Goal: Find specific page/section: Find specific page/section

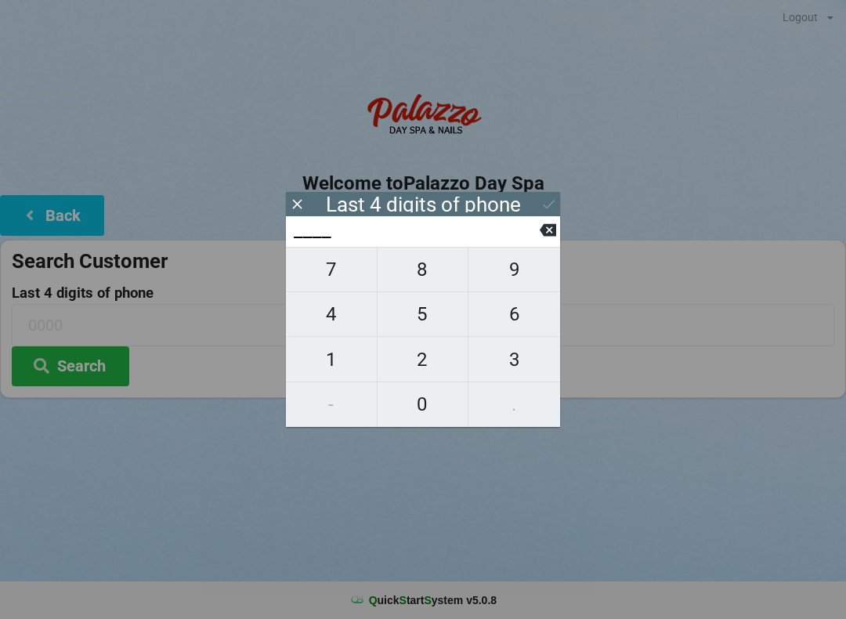
click at [451, 391] on span "0" at bounding box center [423, 404] width 91 height 33
type input "0___"
click at [435, 367] on span "2" at bounding box center [423, 359] width 91 height 33
type input "02__"
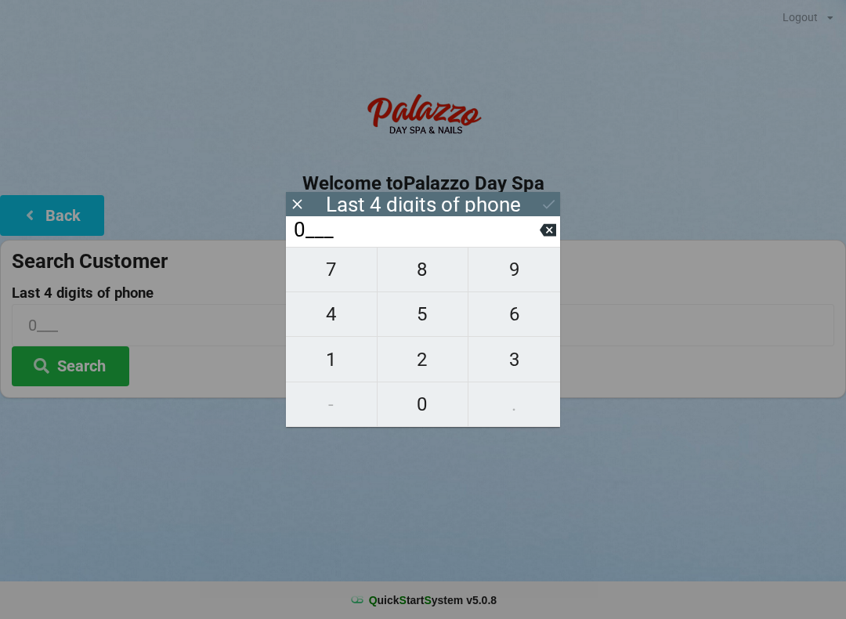
type input "02__"
click at [433, 317] on span "5" at bounding box center [423, 314] width 91 height 33
type input "025_"
click at [328, 364] on span "1" at bounding box center [331, 359] width 91 height 33
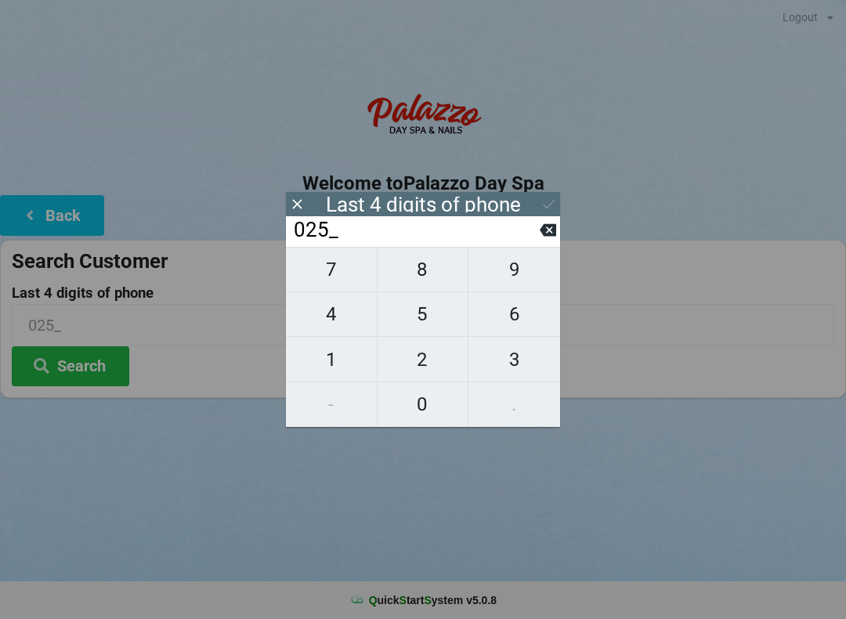
type input "0251"
click at [552, 201] on icon at bounding box center [549, 204] width 16 height 16
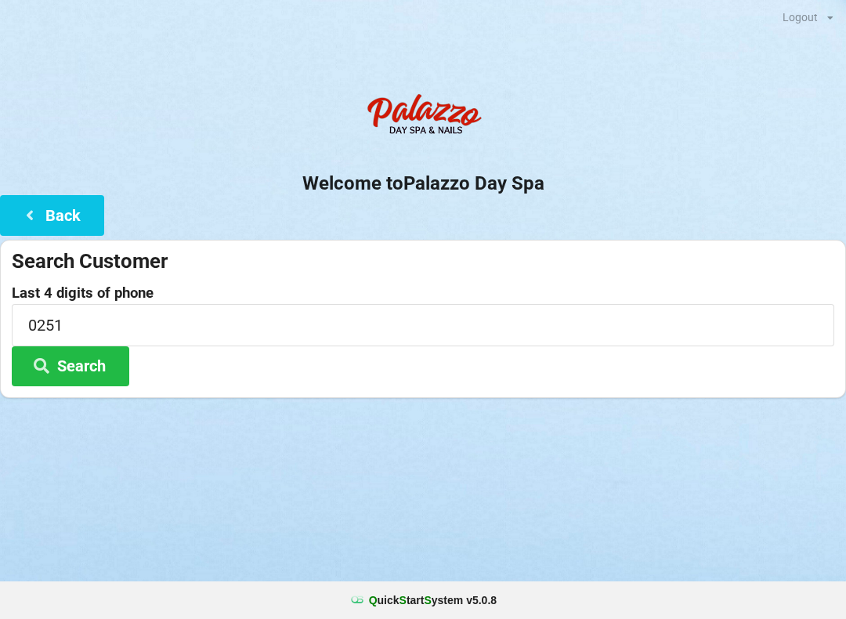
click at [45, 352] on button "Search" at bounding box center [71, 366] width 118 height 40
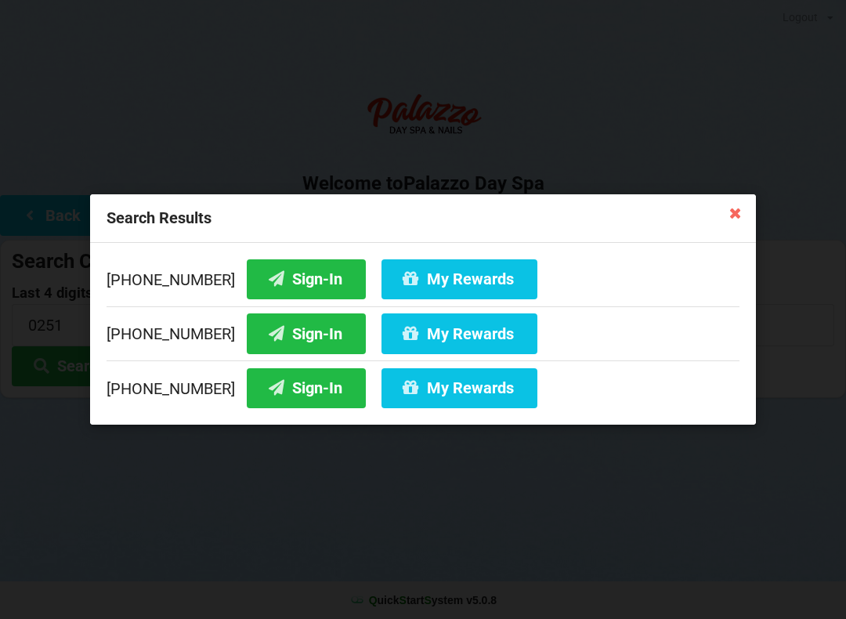
click at [395, 273] on button "My Rewards" at bounding box center [460, 279] width 156 height 40
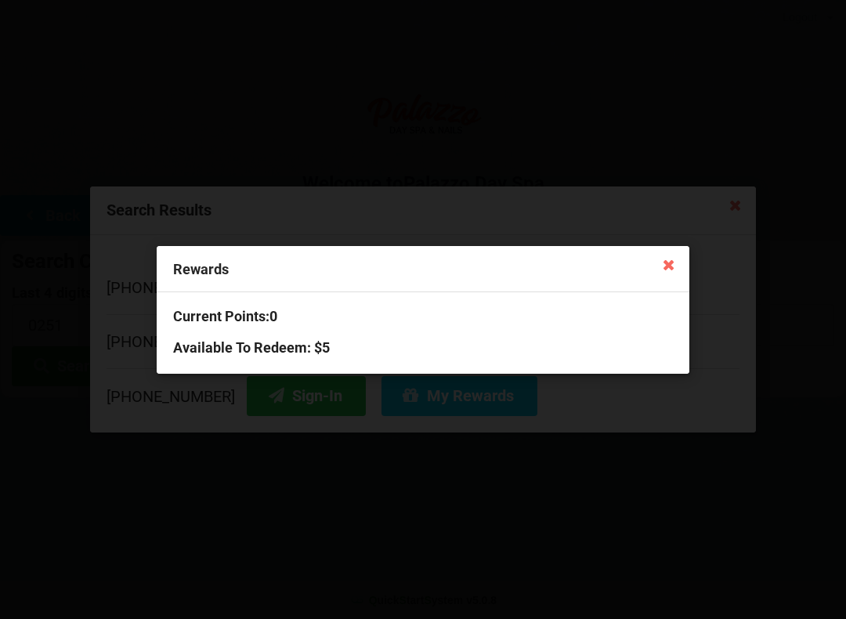
click at [496, 329] on div "Current Points: 0 Available To Redeem : $5" at bounding box center [423, 332] width 533 height 81
click at [681, 263] on icon at bounding box center [669, 264] width 25 height 25
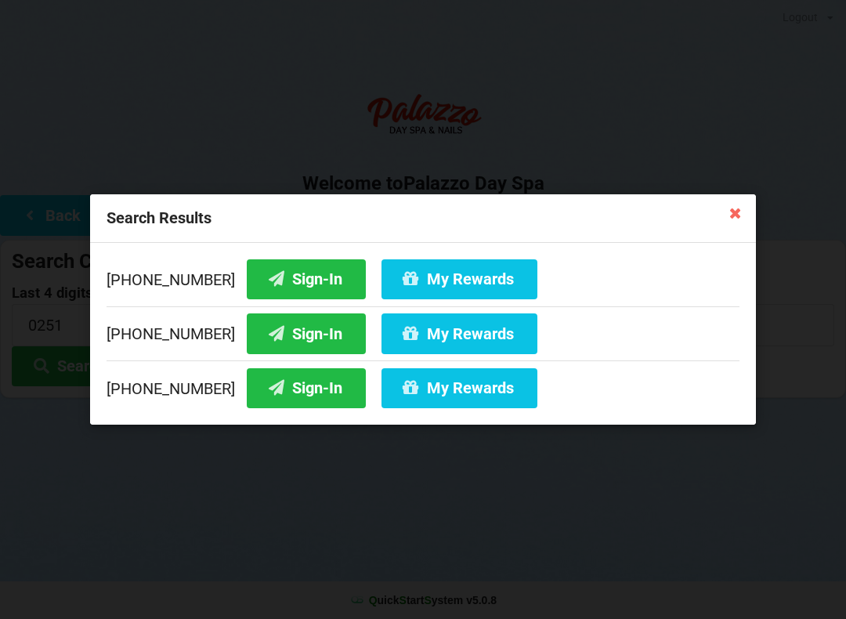
click at [292, 279] on button "Sign-In" at bounding box center [306, 279] width 119 height 40
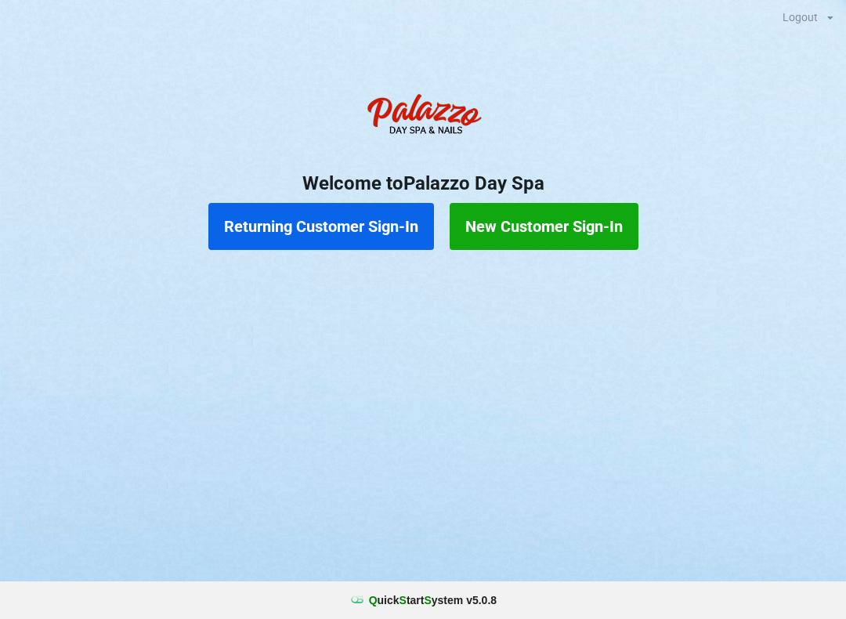
click at [341, 225] on button "Returning Customer Sign-In" at bounding box center [321, 226] width 226 height 47
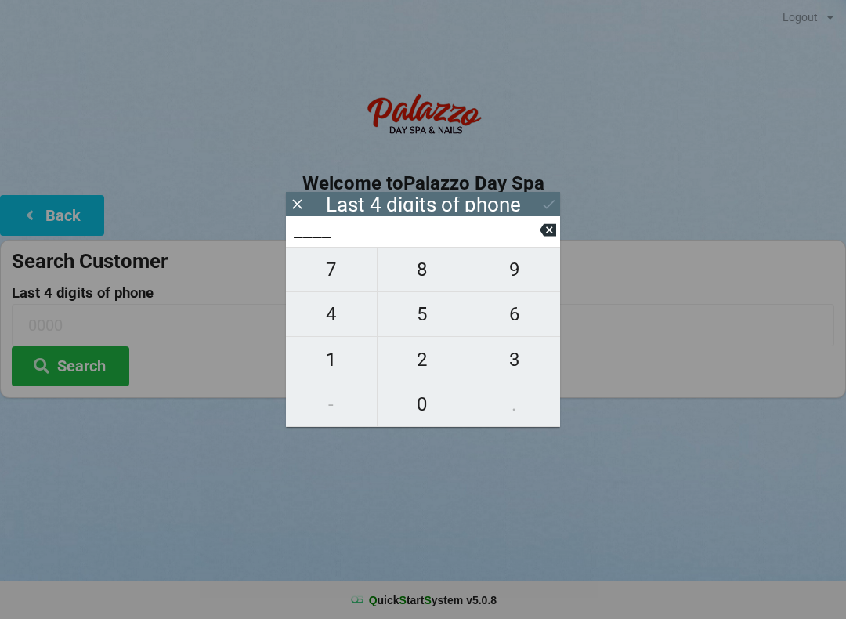
click at [339, 324] on span "4" at bounding box center [331, 314] width 91 height 33
type input "4___"
click at [436, 414] on span "0" at bounding box center [423, 404] width 91 height 33
type input "40__"
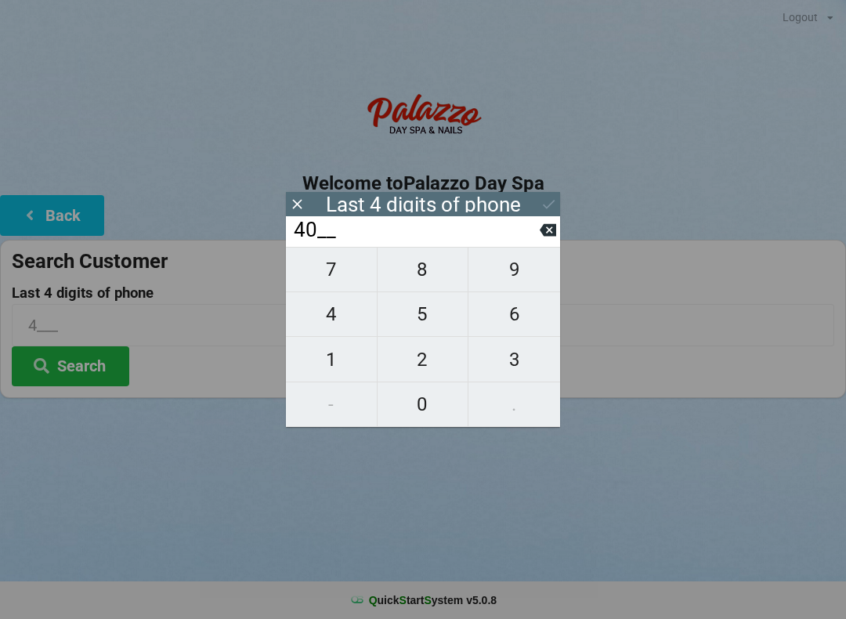
type input "40__"
click at [344, 270] on span "7" at bounding box center [331, 269] width 91 height 33
type input "407_"
click at [349, 324] on span "4" at bounding box center [331, 314] width 91 height 33
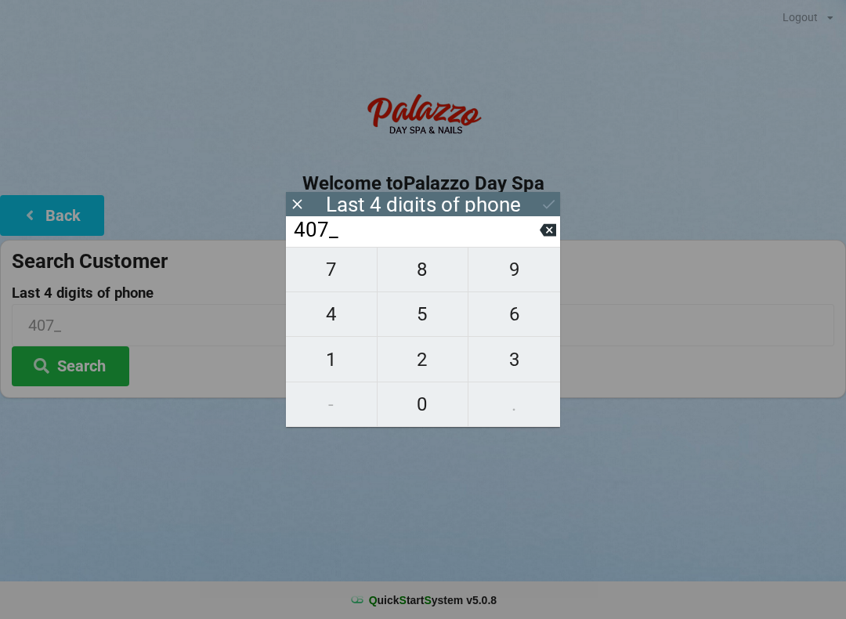
type input "4074"
click at [510, 288] on div "7 8 9 4 5 6 1 2 3 - 0 ." at bounding box center [423, 337] width 274 height 180
click at [346, 371] on div "7 8 9 4 5 6 1 2 3 - 0 ." at bounding box center [423, 337] width 274 height 180
click at [552, 241] on button at bounding box center [548, 229] width 16 height 21
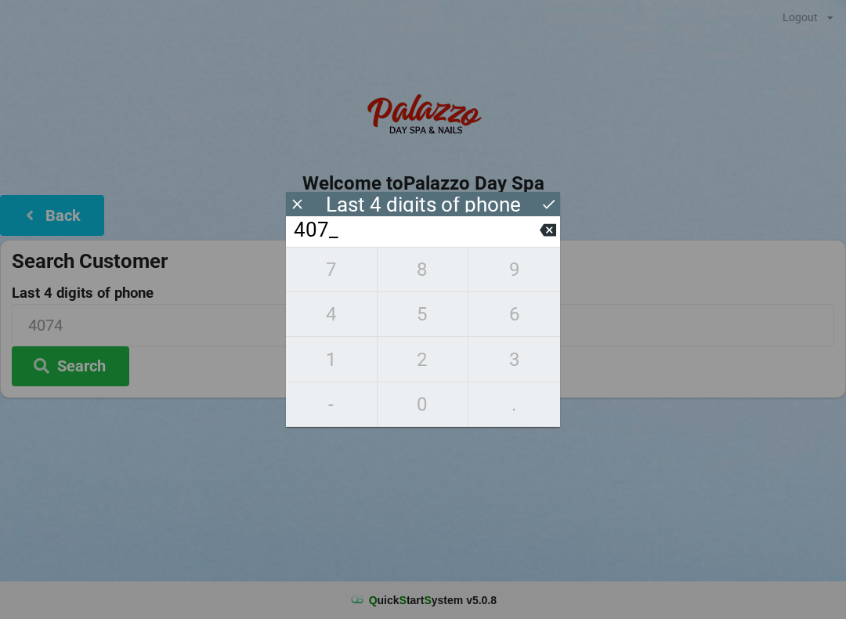
click at [546, 238] on icon at bounding box center [548, 230] width 16 height 16
click at [553, 241] on button at bounding box center [548, 229] width 16 height 21
click at [554, 237] on icon at bounding box center [548, 230] width 16 height 13
click at [551, 241] on button at bounding box center [548, 229] width 16 height 21
click at [338, 367] on span "1" at bounding box center [331, 359] width 91 height 33
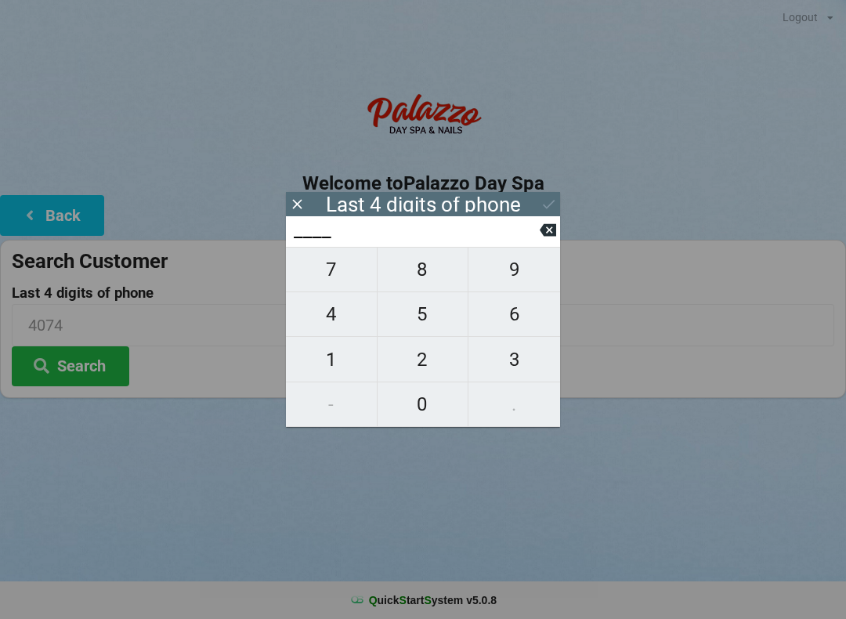
type input "1___"
click at [433, 281] on span "8" at bounding box center [423, 269] width 91 height 33
type input "18__"
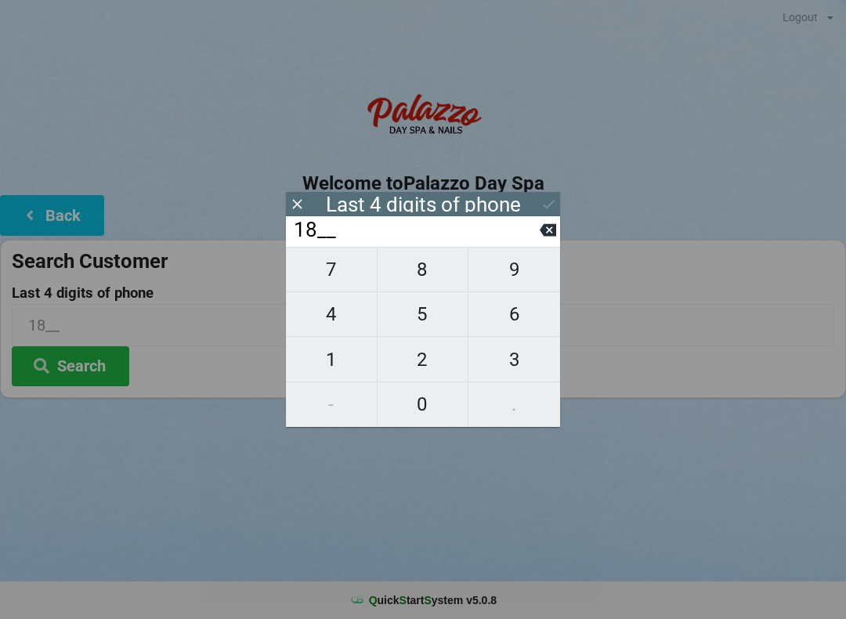
click at [339, 278] on span "7" at bounding box center [331, 269] width 91 height 33
type input "187_"
click at [335, 329] on span "4" at bounding box center [331, 314] width 91 height 33
type input "1874"
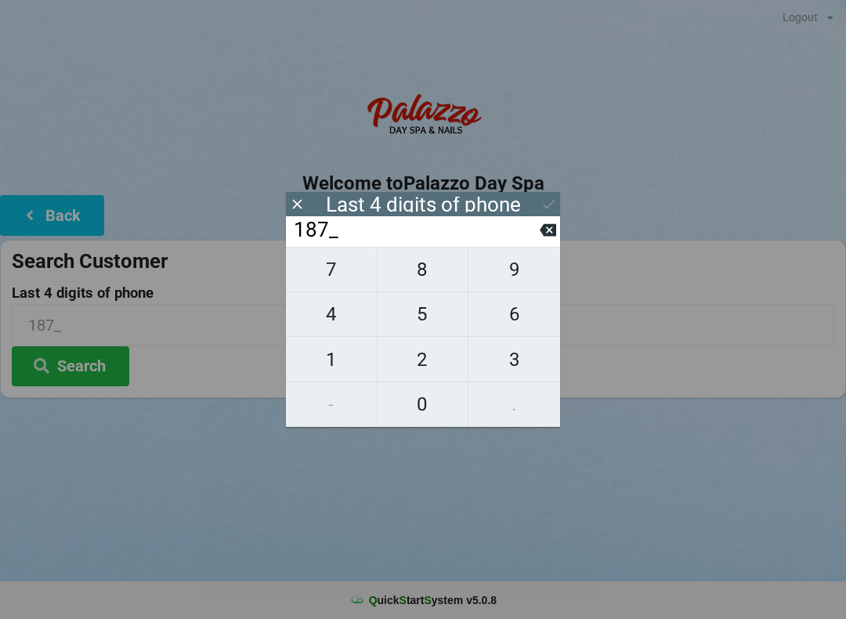
type input "1874"
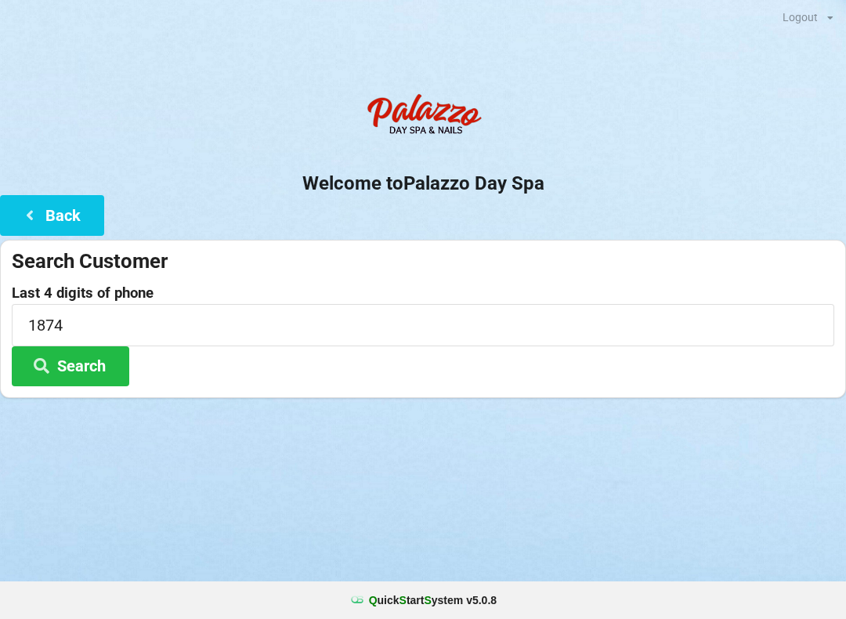
click at [66, 371] on button "Search" at bounding box center [71, 366] width 118 height 40
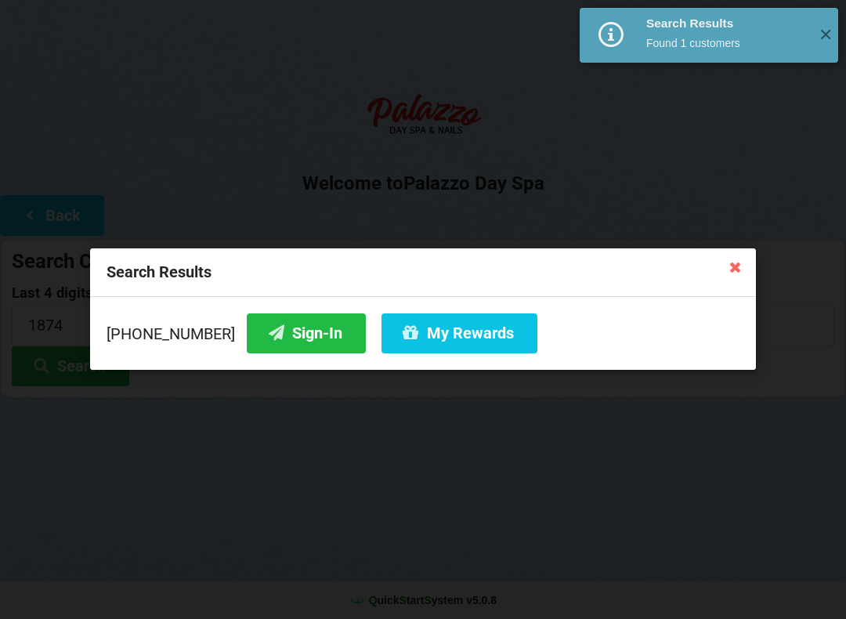
click at [414, 341] on button "My Rewards" at bounding box center [460, 333] width 156 height 40
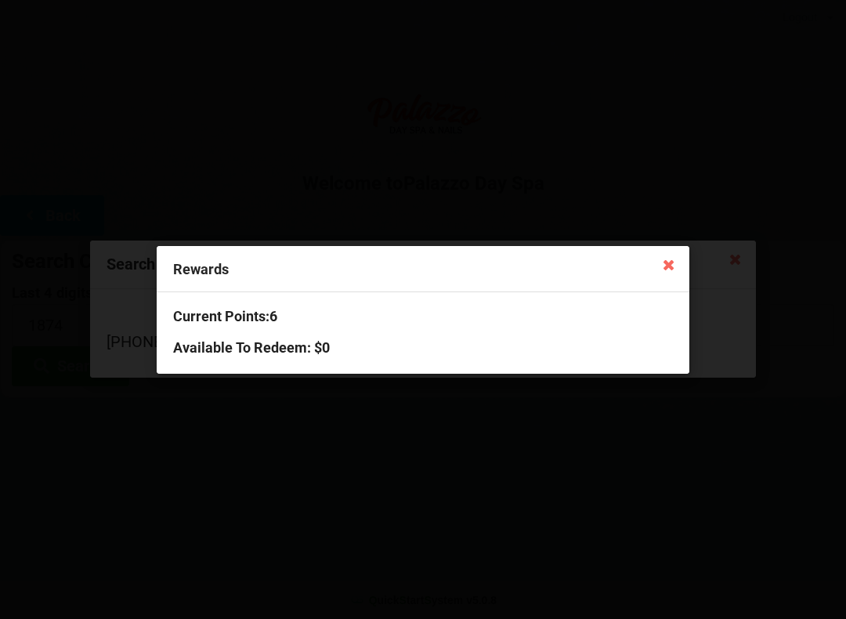
click at [664, 270] on icon at bounding box center [669, 264] width 25 height 25
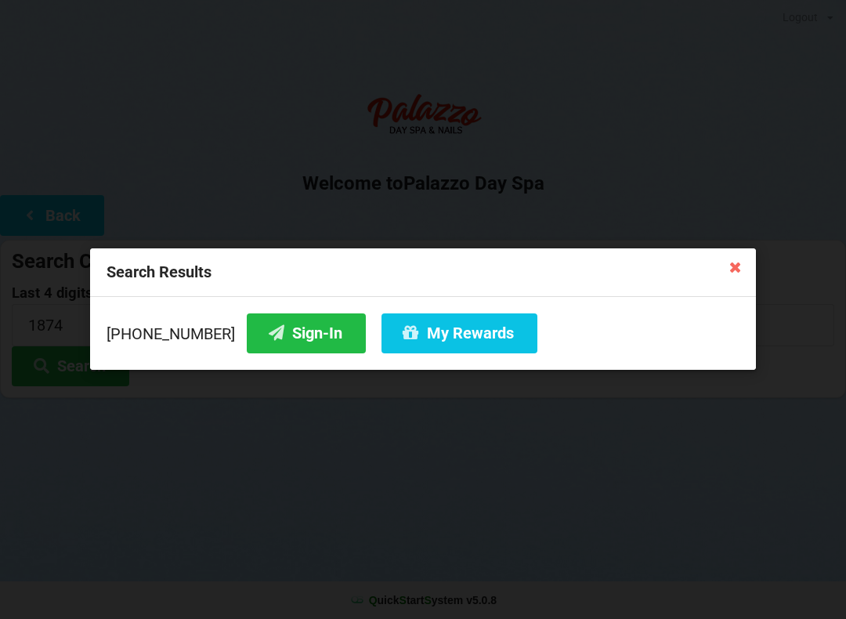
click at [426, 345] on button "My Rewards" at bounding box center [460, 333] width 156 height 40
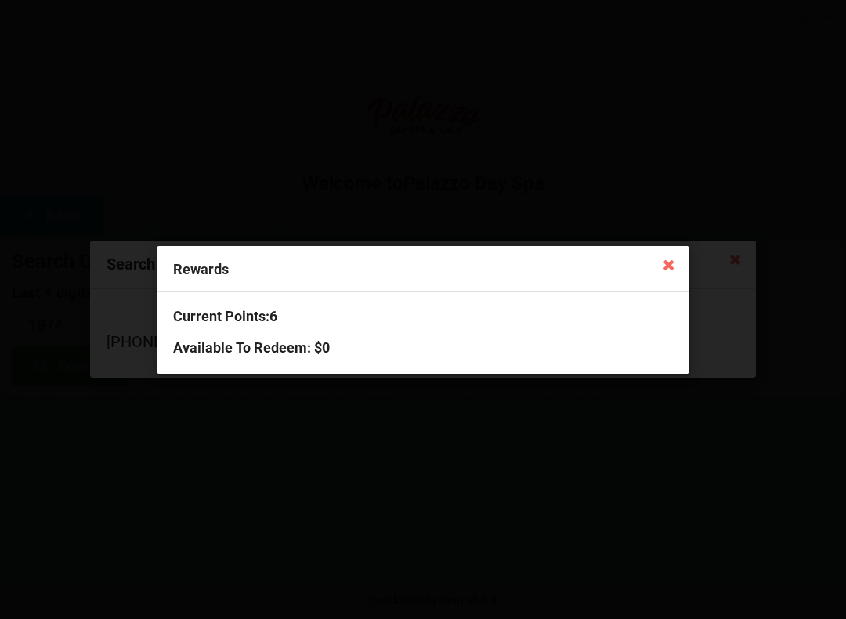
click at [674, 272] on icon at bounding box center [669, 264] width 25 height 25
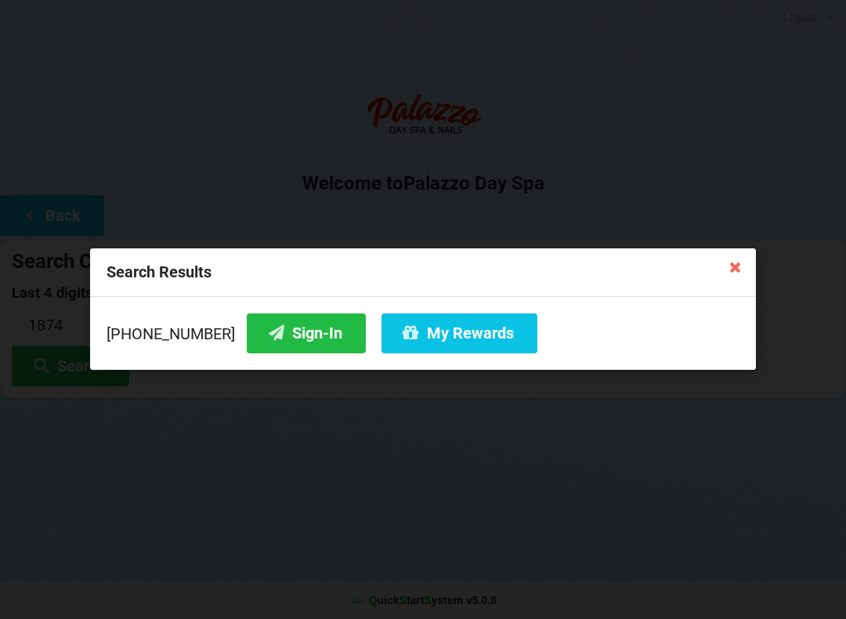
click at [672, 261] on div "Search Results" at bounding box center [423, 272] width 666 height 49
click at [733, 277] on icon at bounding box center [735, 266] width 25 height 25
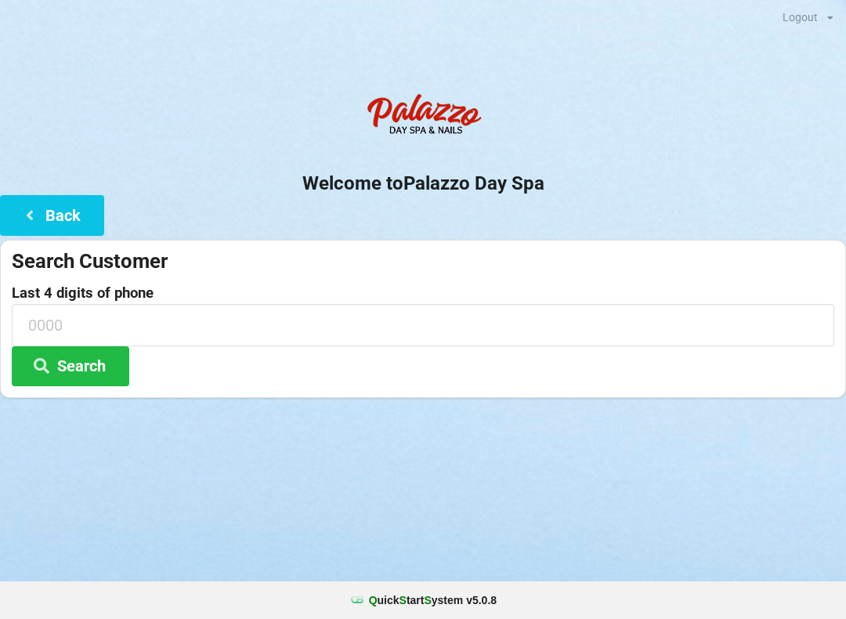
click at [80, 371] on button "Search" at bounding box center [71, 366] width 118 height 40
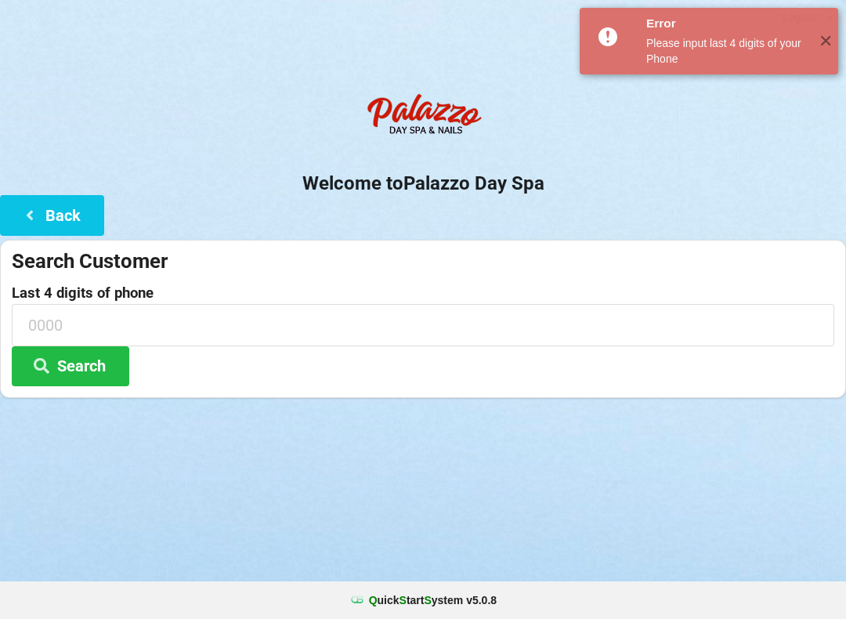
click at [24, 224] on button "Back" at bounding box center [52, 215] width 104 height 40
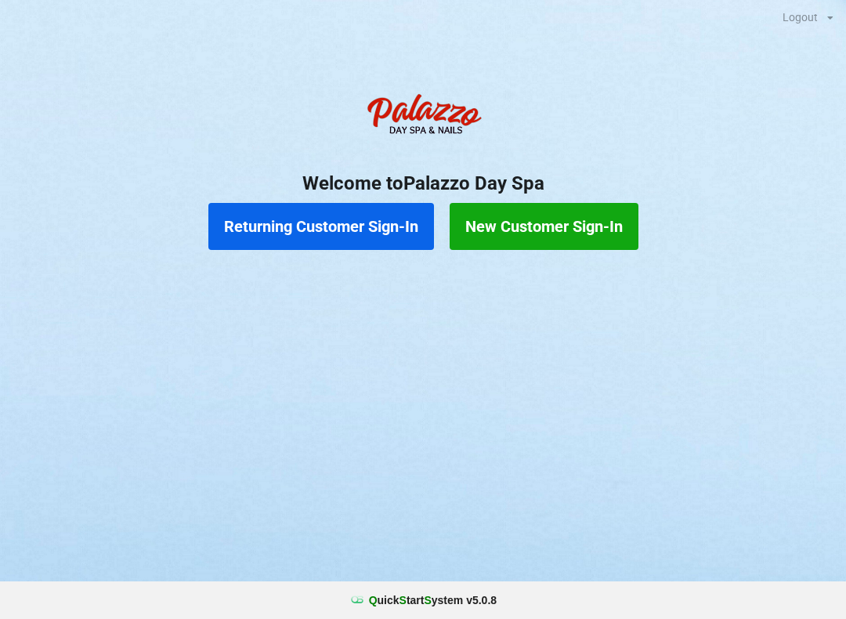
click at [311, 224] on button "Returning Customer Sign-In" at bounding box center [321, 226] width 226 height 47
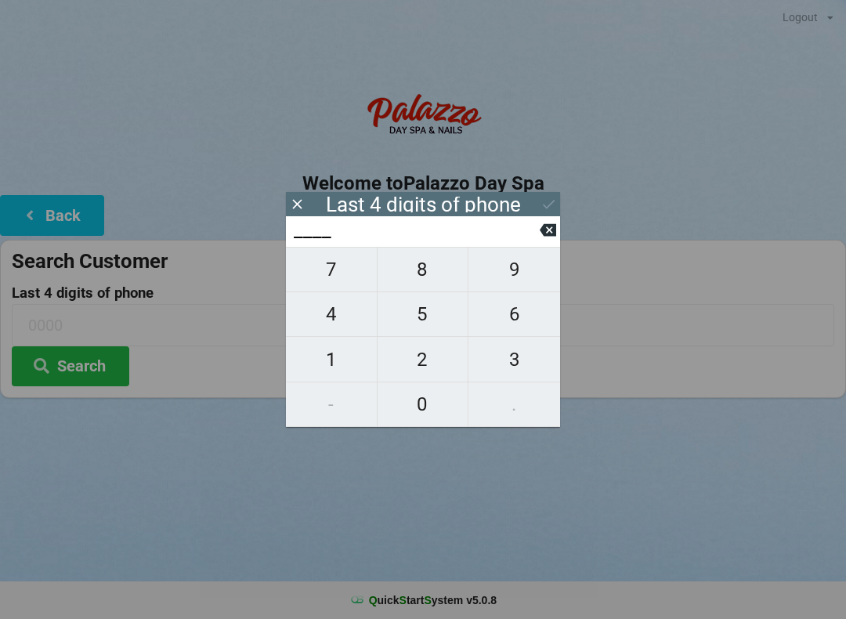
click at [343, 361] on span "1" at bounding box center [331, 359] width 91 height 33
type input "1___"
click at [347, 324] on span "4" at bounding box center [331, 314] width 91 height 33
type input "14__"
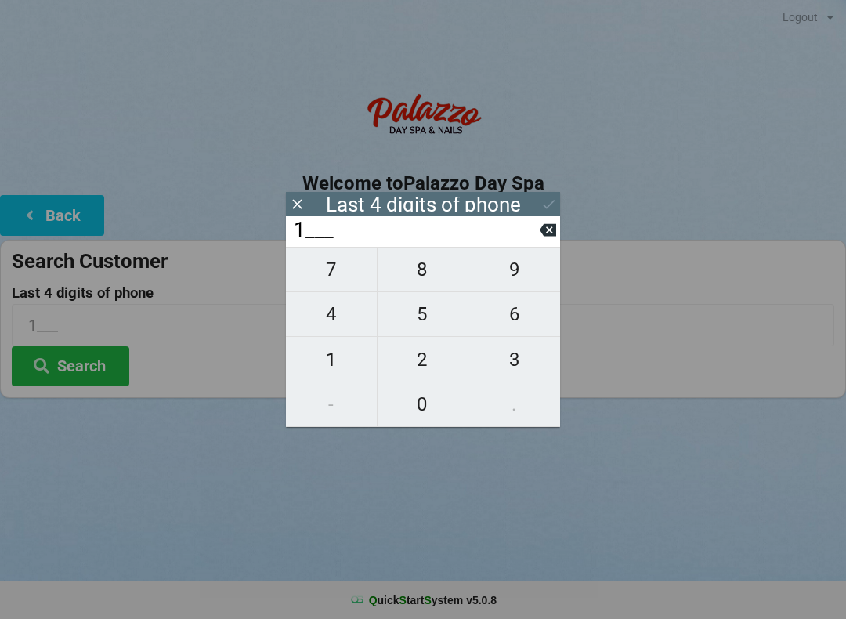
type input "14__"
click at [342, 286] on span "7" at bounding box center [331, 269] width 91 height 33
type input "147_"
click at [549, 233] on icon at bounding box center [548, 230] width 16 height 13
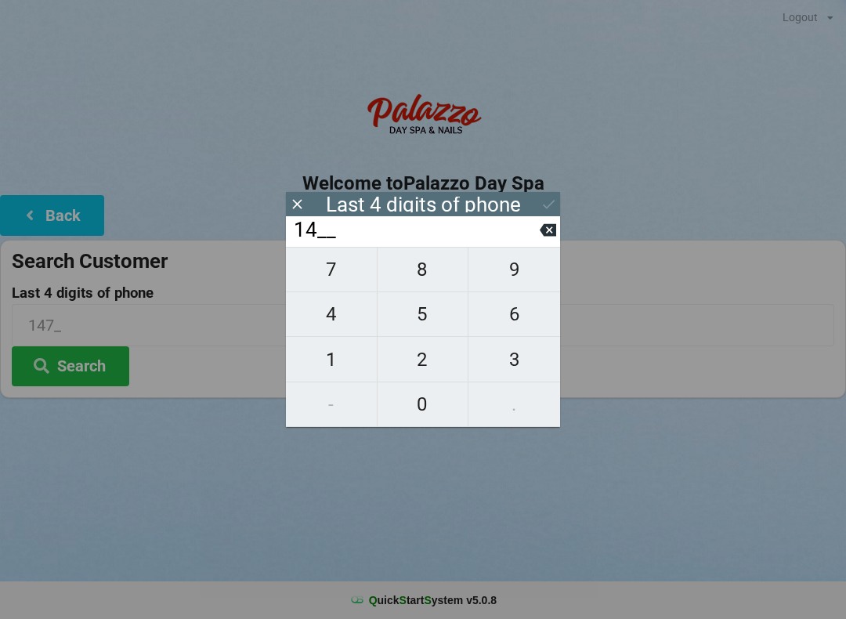
click at [432, 361] on span "2" at bounding box center [423, 359] width 91 height 33
type input "142_"
click at [356, 285] on span "7" at bounding box center [331, 269] width 91 height 33
type input "1427"
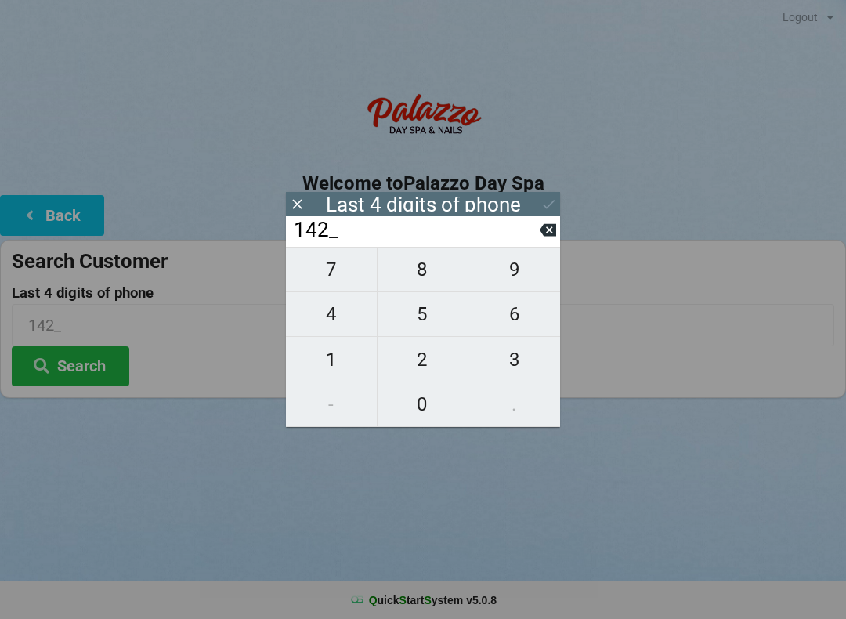
type input "1427"
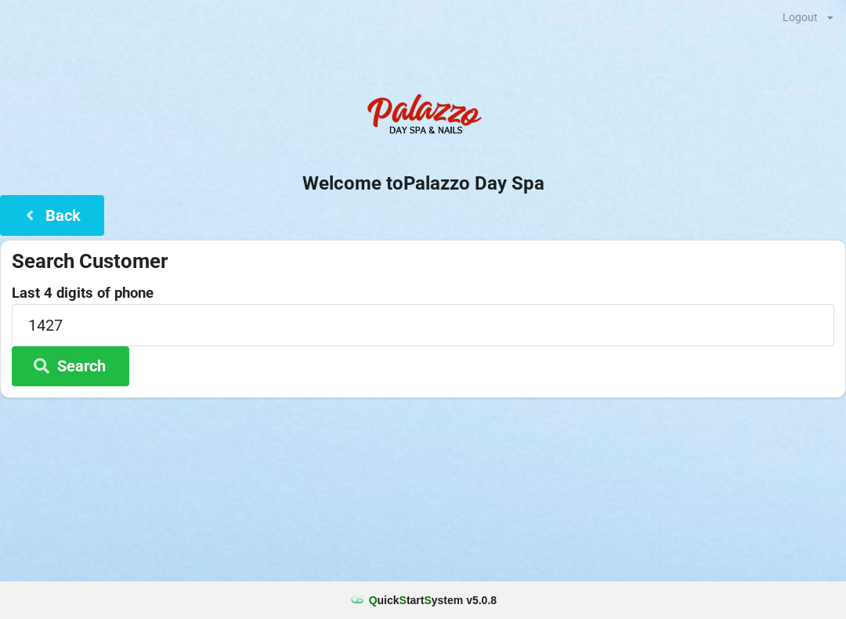
click at [110, 378] on button "Search" at bounding box center [71, 366] width 118 height 40
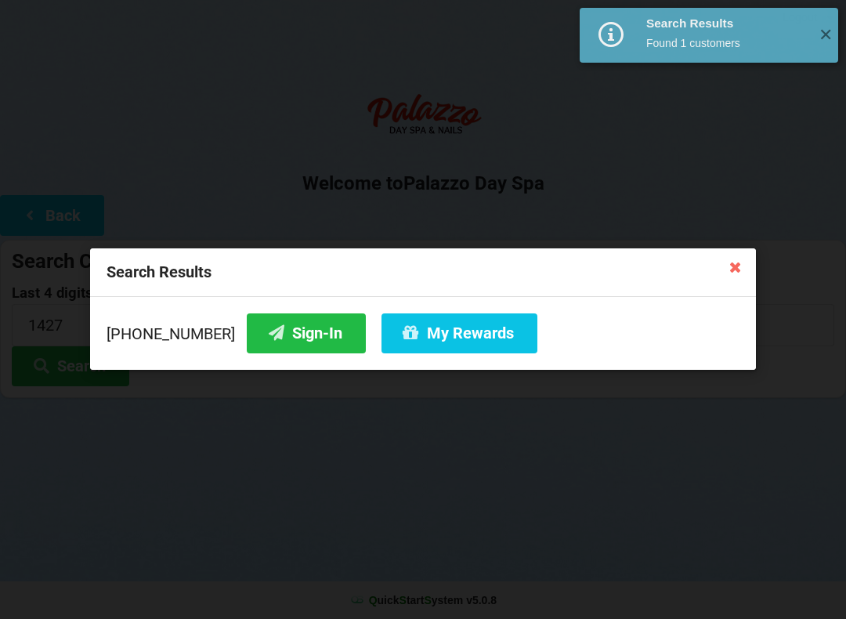
click at [294, 331] on button "Sign-In" at bounding box center [306, 333] width 119 height 40
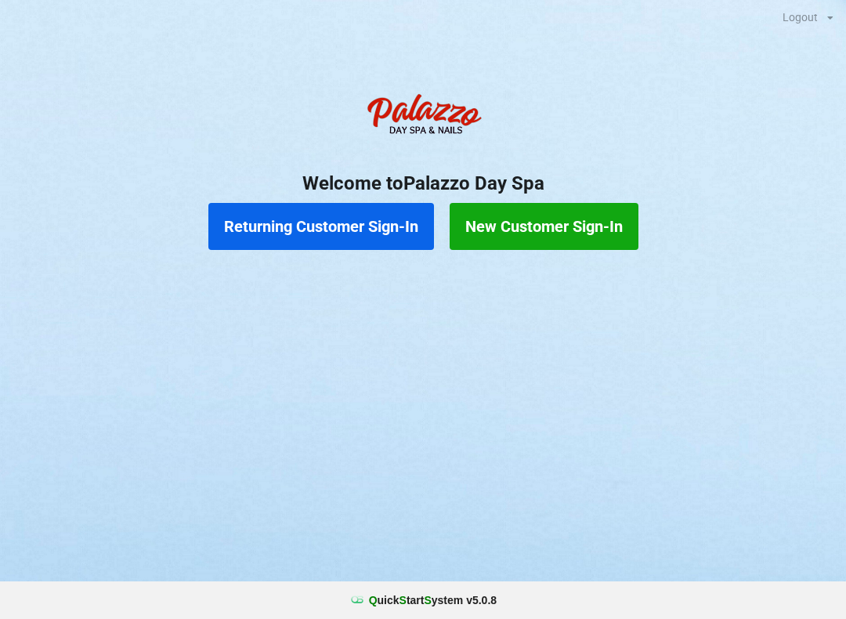
click at [352, 215] on button "Returning Customer Sign-In" at bounding box center [321, 226] width 226 height 47
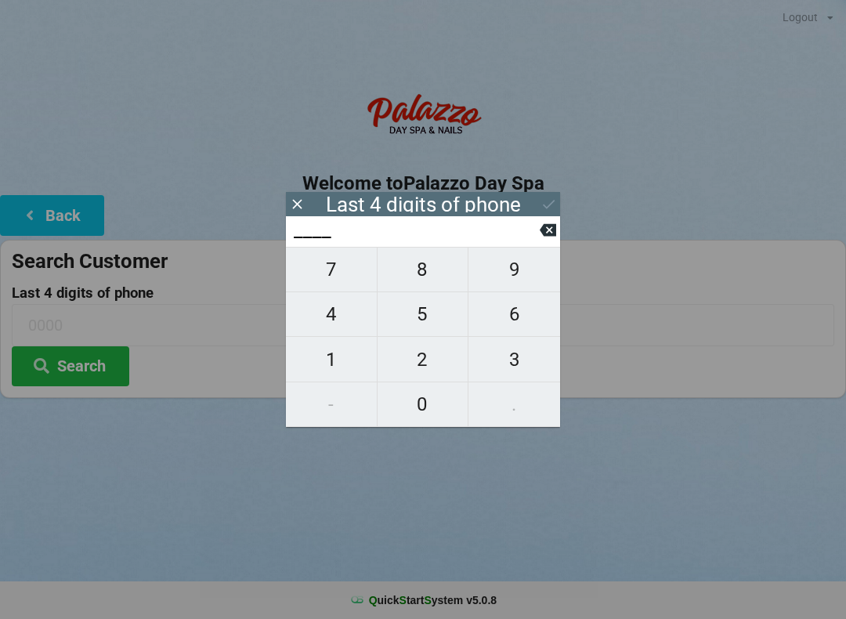
click at [418, 276] on span "8" at bounding box center [423, 269] width 91 height 33
type input "8___"
click at [525, 356] on span "3" at bounding box center [515, 359] width 92 height 33
type input "83__"
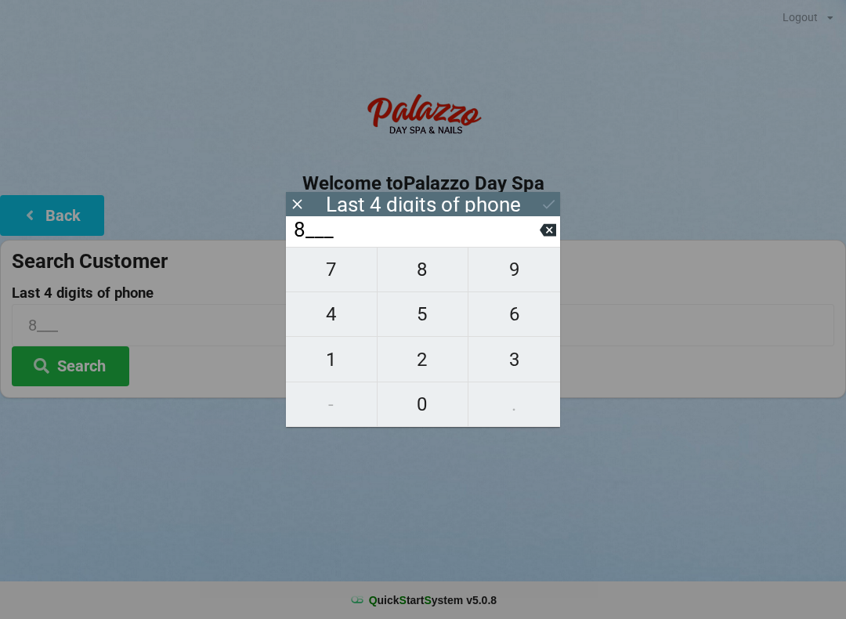
type input "83__"
click at [424, 271] on span "8" at bounding box center [423, 269] width 91 height 33
type input "838_"
click at [422, 328] on span "5" at bounding box center [423, 314] width 91 height 33
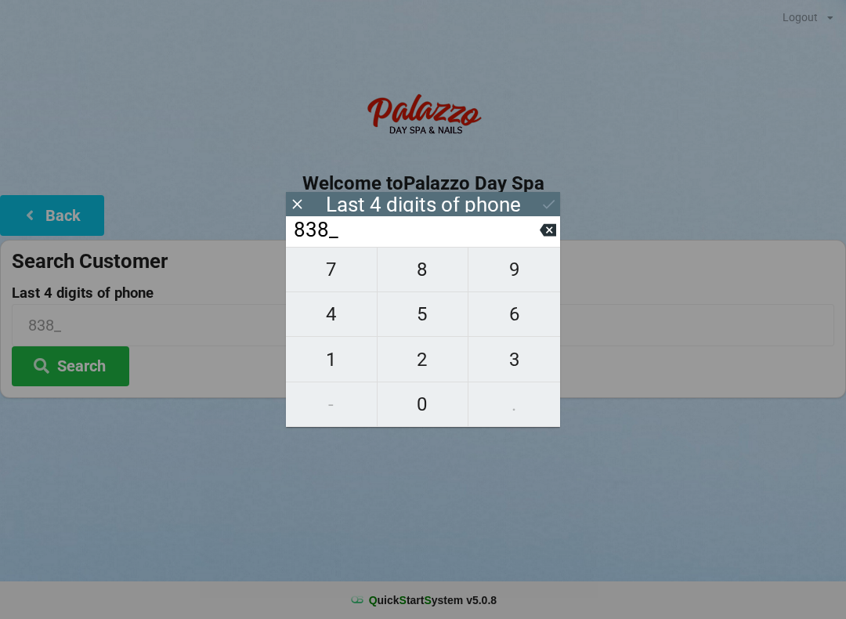
type input "8385"
click at [550, 213] on button at bounding box center [549, 204] width 16 height 21
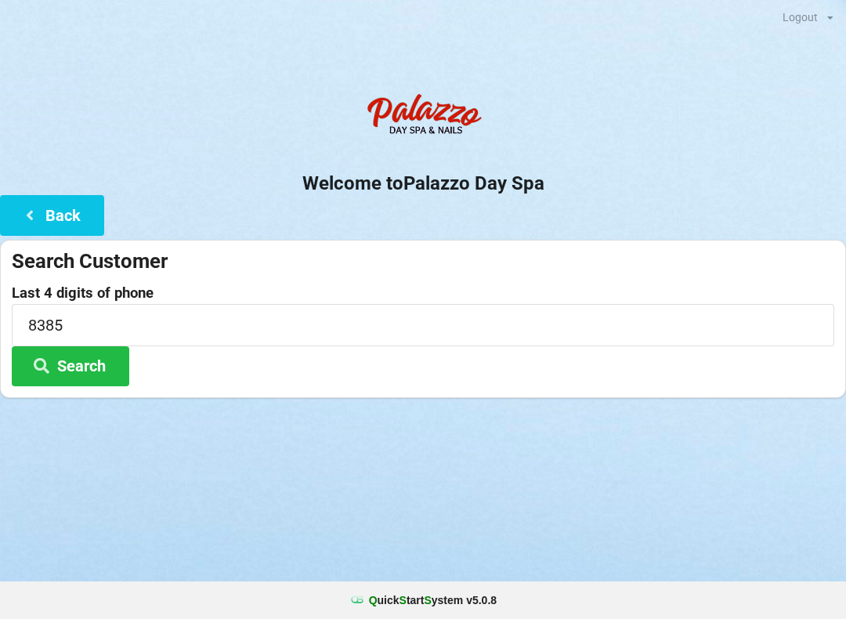
click at [91, 366] on button "Search" at bounding box center [71, 366] width 118 height 40
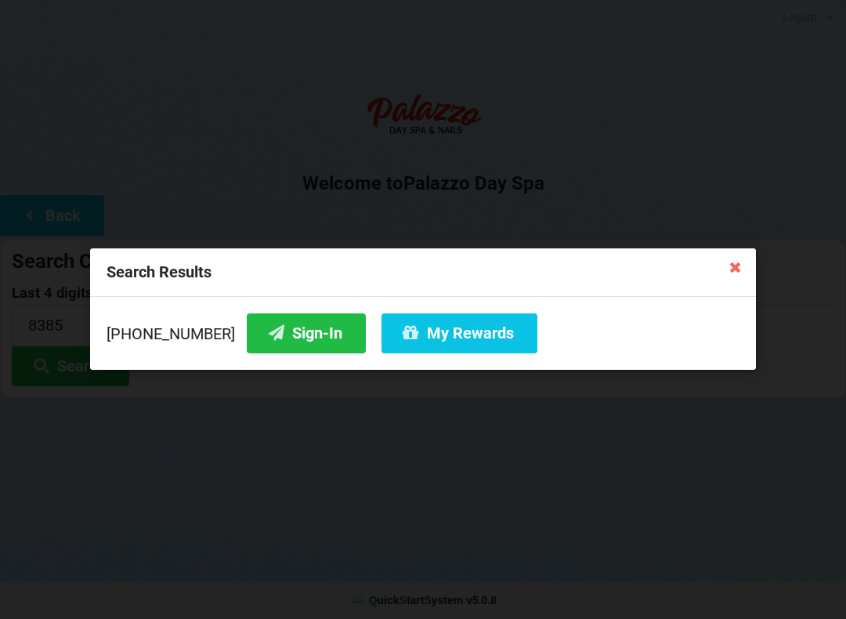
click at [747, 270] on icon at bounding box center [735, 266] width 25 height 25
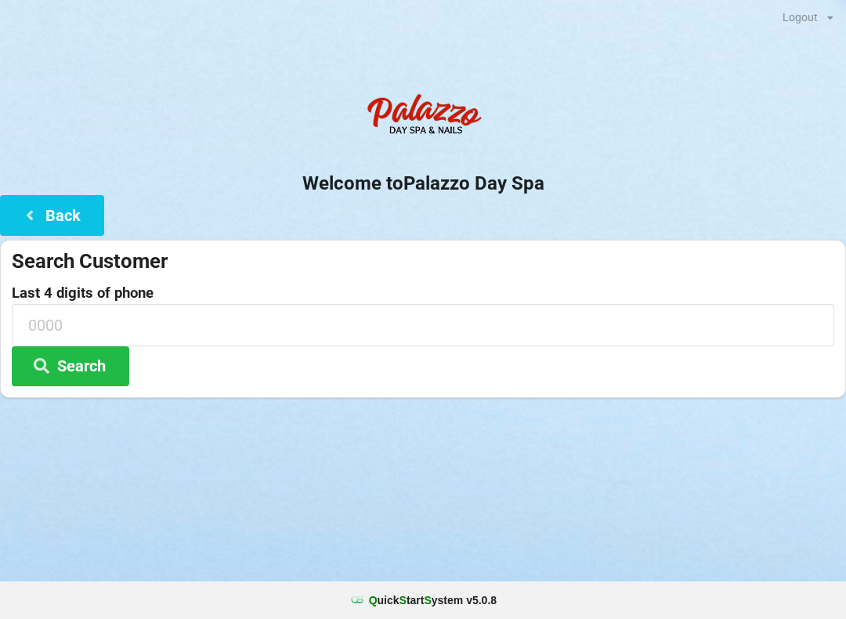
click at [210, 324] on input at bounding box center [423, 325] width 823 height 42
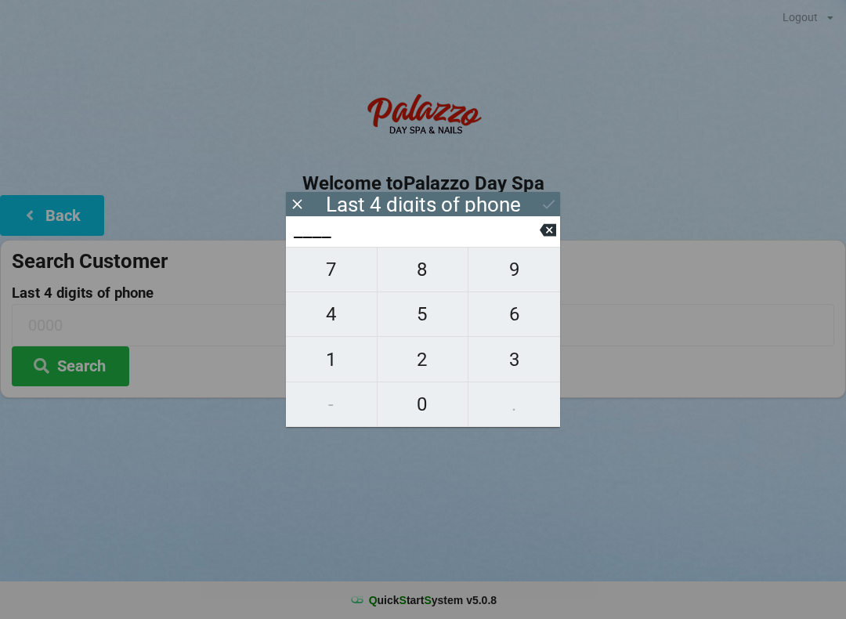
click at [336, 366] on span "1" at bounding box center [331, 359] width 91 height 33
type input "1___"
click at [517, 358] on span "3" at bounding box center [515, 359] width 92 height 33
type input "13__"
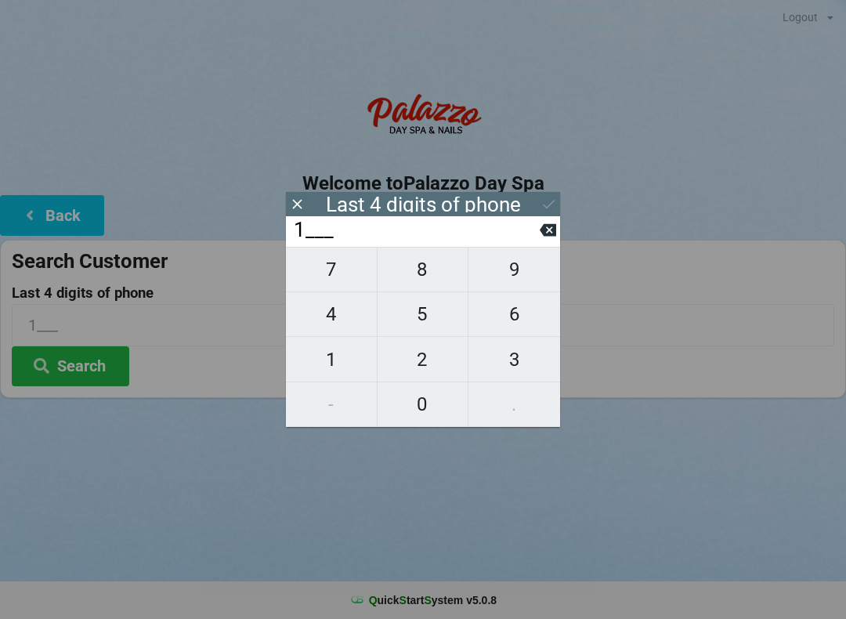
type input "13__"
click at [433, 364] on span "2" at bounding box center [423, 359] width 91 height 33
type input "132_"
click at [345, 270] on span "7" at bounding box center [331, 269] width 91 height 33
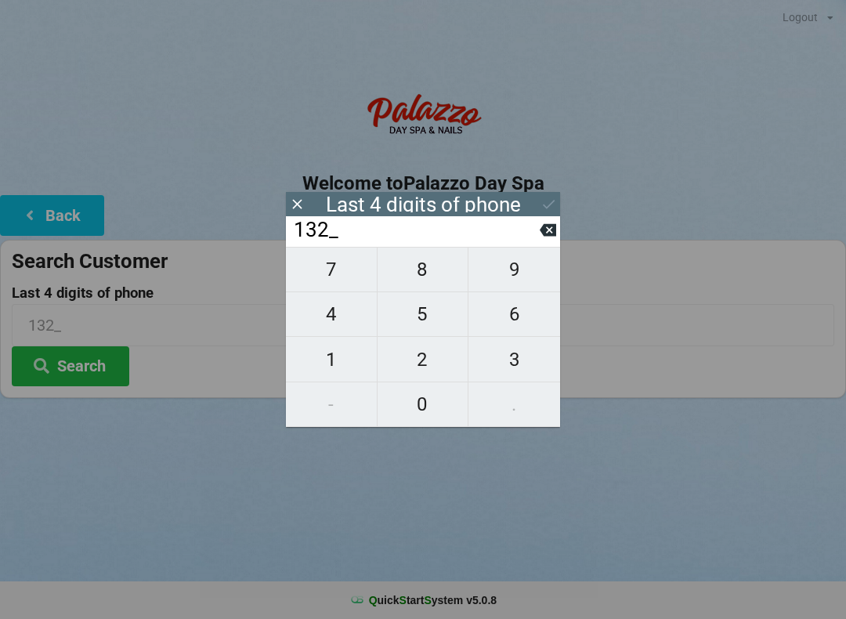
type input "1327"
click at [545, 212] on button at bounding box center [549, 204] width 16 height 21
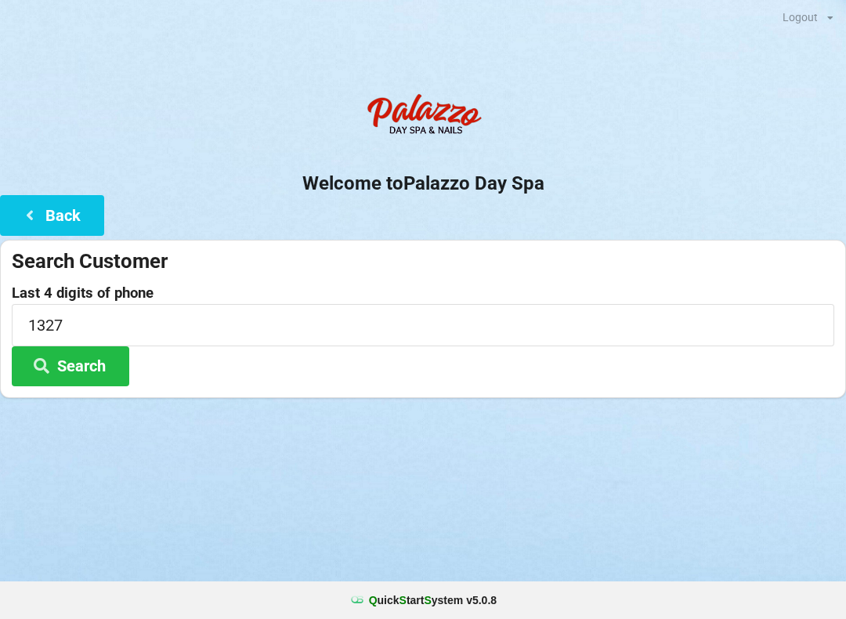
click at [106, 367] on button "Search" at bounding box center [71, 366] width 118 height 40
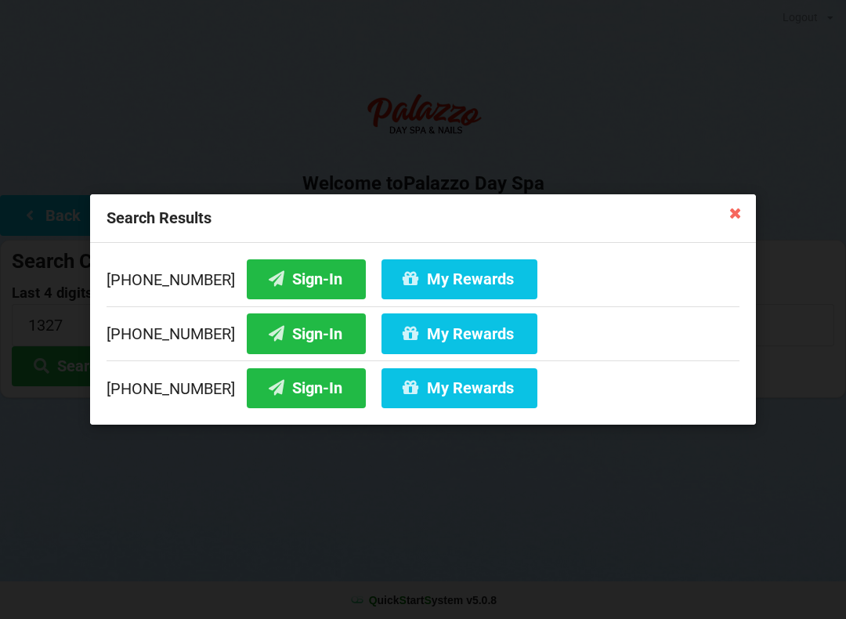
click at [299, 392] on button "Sign-In" at bounding box center [306, 388] width 119 height 40
